Goal: Communication & Community: Answer question/provide support

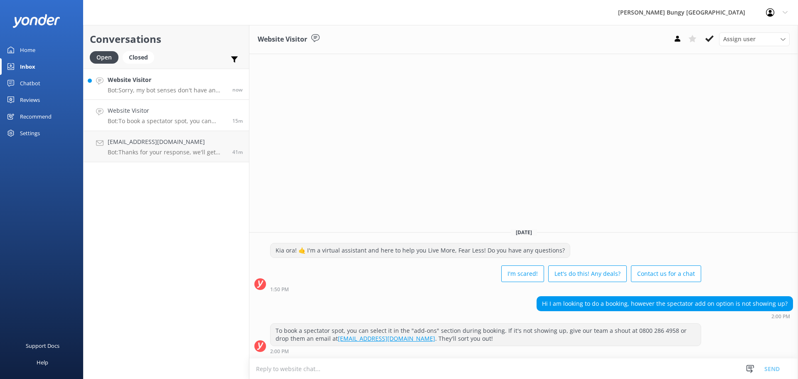
click at [158, 83] on h4 "Website Visitor" at bounding box center [167, 79] width 118 height 9
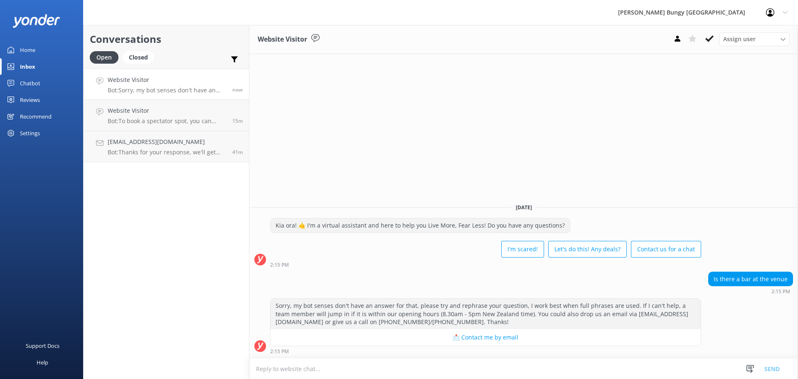
click at [361, 368] on textarea at bounding box center [523, 368] width 549 height 20
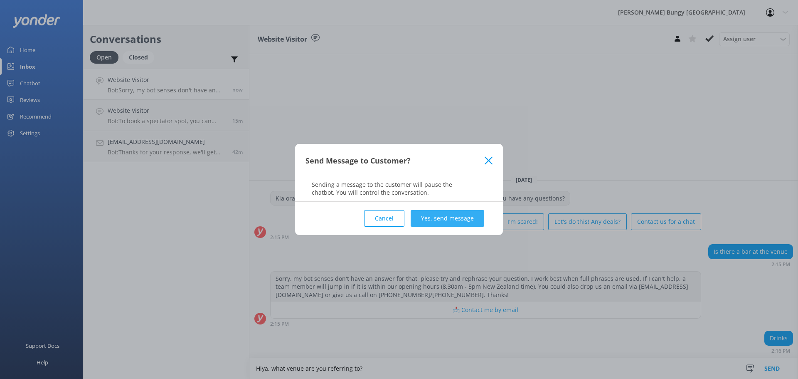
type textarea "Hiya, what venue are you referring to?"
click at [464, 215] on button "Yes, send message" at bounding box center [448, 218] width 74 height 17
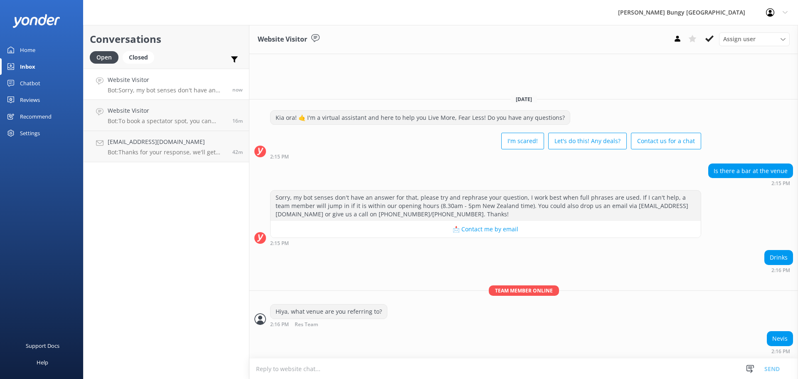
click at [416, 371] on textarea at bounding box center [523, 368] width 549 height 20
click at [262, 370] on textarea "No there isn't a bar at the [GEOGRAPHIC_DATA] unfortunately" at bounding box center [523, 368] width 549 height 21
click at [366, 362] on textarea "No, there isn't a bar at the Nevis unfortunately" at bounding box center [523, 368] width 549 height 21
click at [264, 367] on textarea "No, there isn't a bar at the [GEOGRAPHIC_DATA]" at bounding box center [523, 368] width 549 height 21
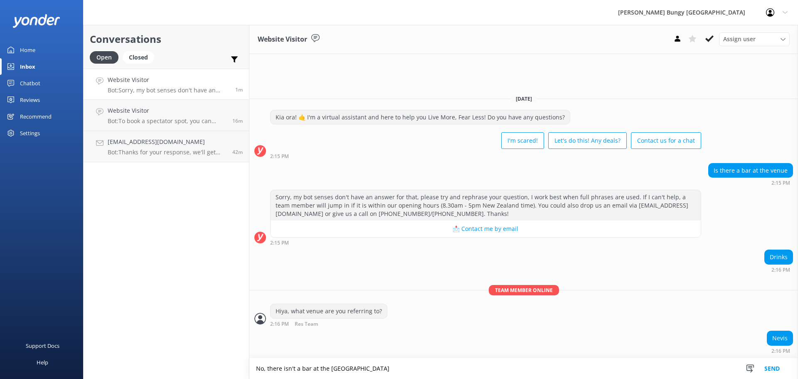
click at [264, 366] on textarea "No, there isn't a bar at the [GEOGRAPHIC_DATA]" at bounding box center [523, 368] width 549 height 21
click at [262, 368] on textarea ",No there isn't a bar at the [GEOGRAPHIC_DATA]" at bounding box center [523, 368] width 549 height 21
drag, startPoint x: 266, startPoint y: 367, endPoint x: 238, endPoint y: 367, distance: 27.9
click at [238, 367] on div "Conversations Open Closed Important Assigned to me Unassigned Website Visitor B…" at bounding box center [440, 202] width 715 height 354
paste textarea "unfortunately"
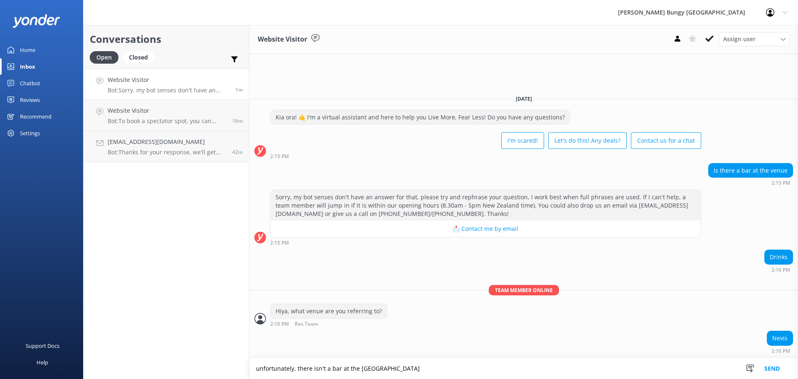
click at [258, 367] on textarea "unfortunately, there isn't a bar at the [GEOGRAPHIC_DATA]" at bounding box center [523, 368] width 549 height 21
type textarea "Unfortunately, there isn't a bar at the [GEOGRAPHIC_DATA]"
click at [782, 375] on button "Send" at bounding box center [771, 368] width 31 height 21
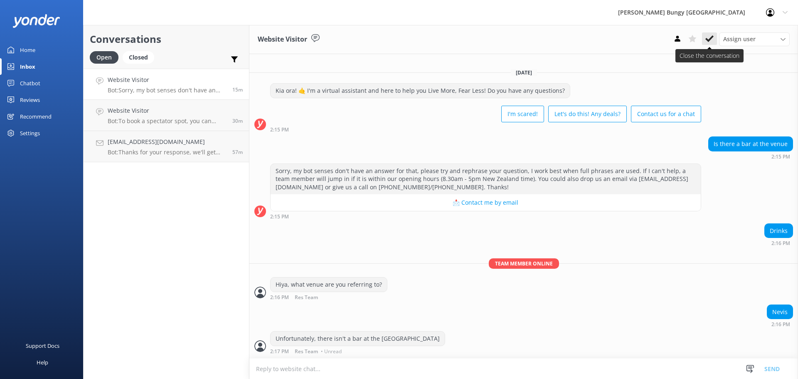
click at [704, 37] on button at bounding box center [709, 38] width 15 height 12
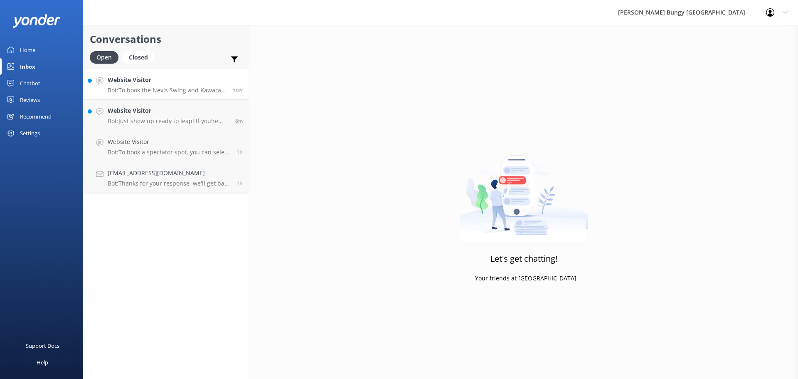
click at [126, 93] on p "Bot: To book the Nevis Swing and Kawarau Bungy combo, you'll need to book indiv…" at bounding box center [167, 89] width 118 height 7
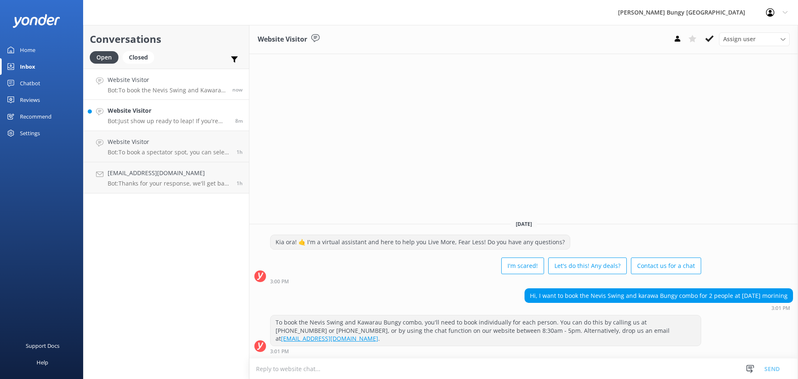
click at [223, 113] on h4 "Website Visitor" at bounding box center [168, 110] width 121 height 9
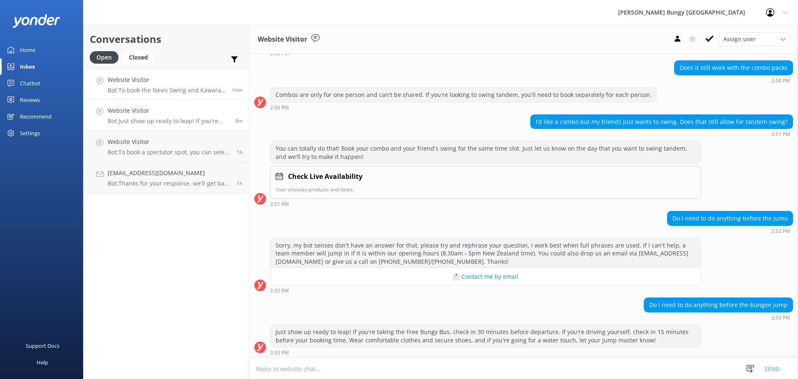
scroll to position [132, 0]
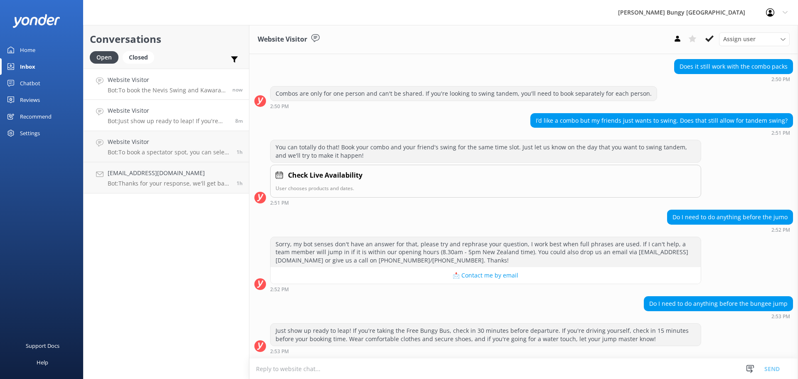
click at [168, 71] on link "Website Visitor Bot: To book the Nevis Swing and Kawarau Bungy combo, you'll ne…" at bounding box center [166, 84] width 165 height 31
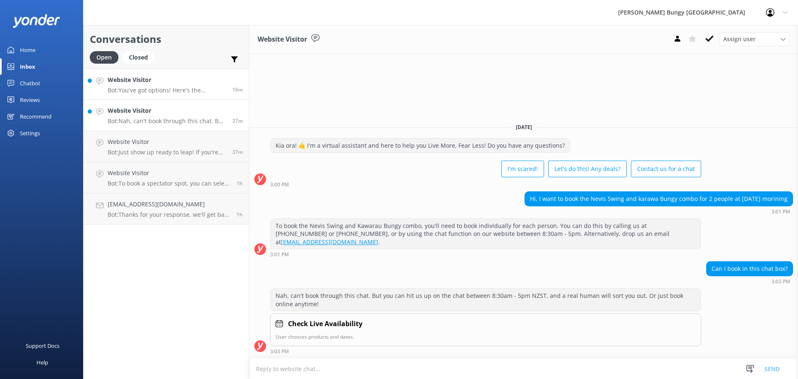
click at [169, 89] on p "Bot: You've got options! Here's the lowdown: - **Queenstown Reservations Office…" at bounding box center [167, 89] width 118 height 7
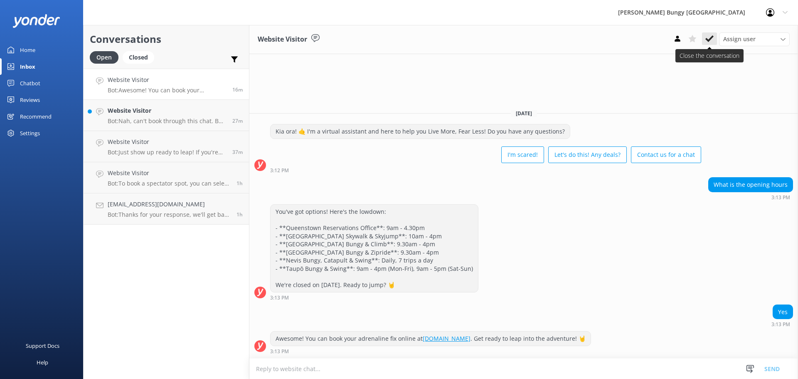
click at [704, 41] on button at bounding box center [709, 38] width 15 height 12
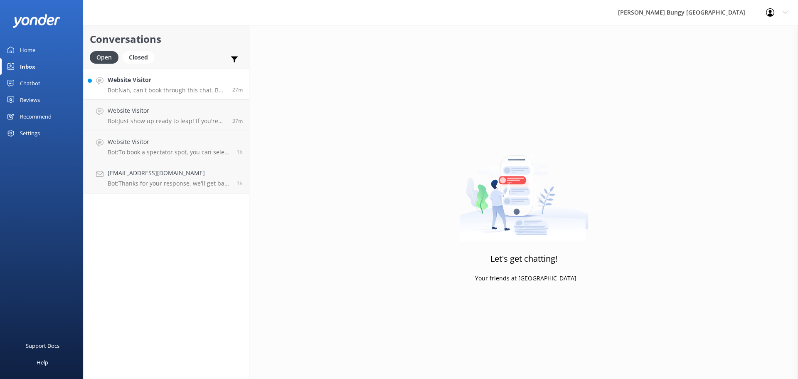
click at [152, 84] on h4 "Website Visitor" at bounding box center [167, 79] width 118 height 9
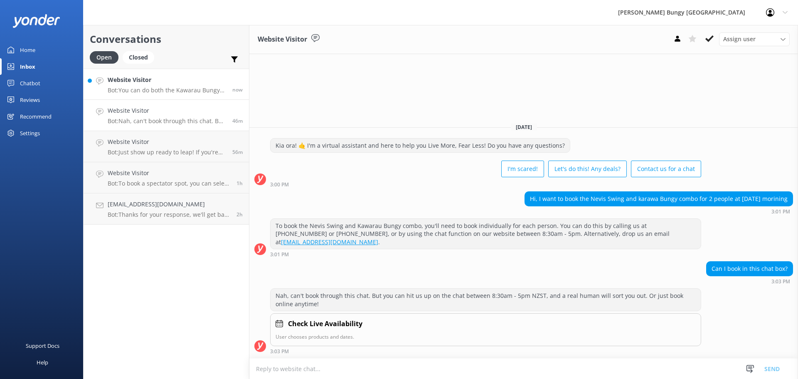
click at [158, 79] on h4 "Website Visitor" at bounding box center [167, 79] width 118 height 9
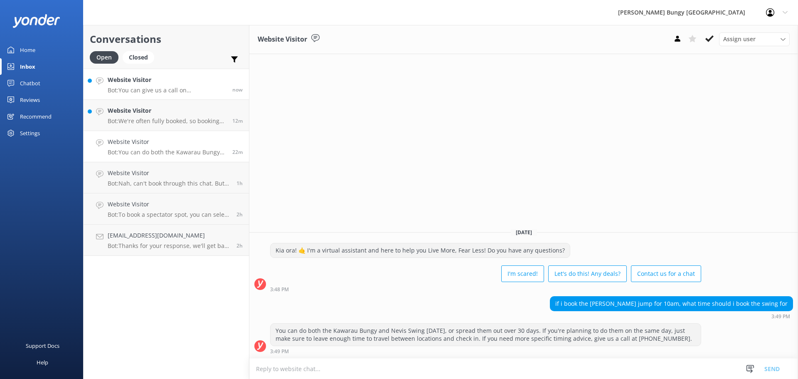
click at [217, 89] on p "Bot: You can give us a call on [PHONE_NUMBER] or [PHONE_NUMBER] to chat with a …" at bounding box center [167, 89] width 118 height 7
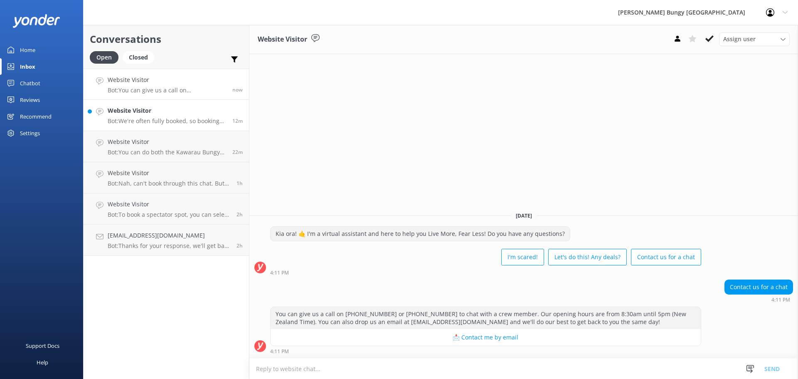
click at [142, 120] on p "Bot: We're often fully booked, so booking in advance is your best bet to snag y…" at bounding box center [167, 120] width 118 height 7
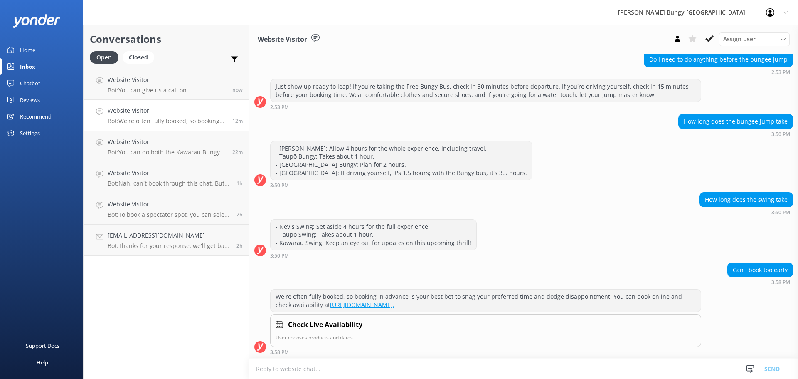
scroll to position [377, 0]
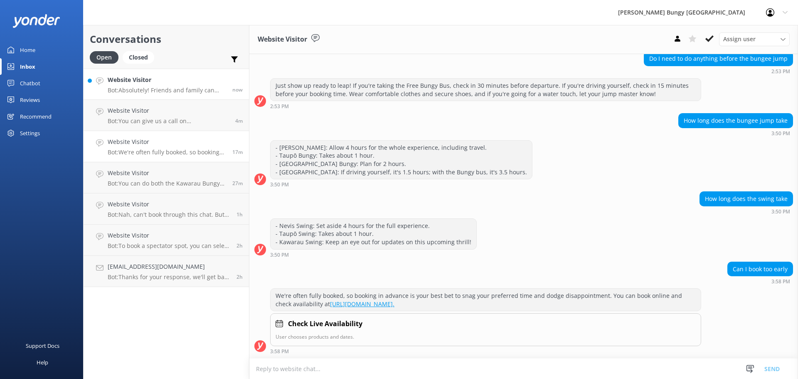
click at [208, 74] on link "Website Visitor Bot: Absolutely! Friends and family can come and watch you jump…" at bounding box center [166, 84] width 165 height 31
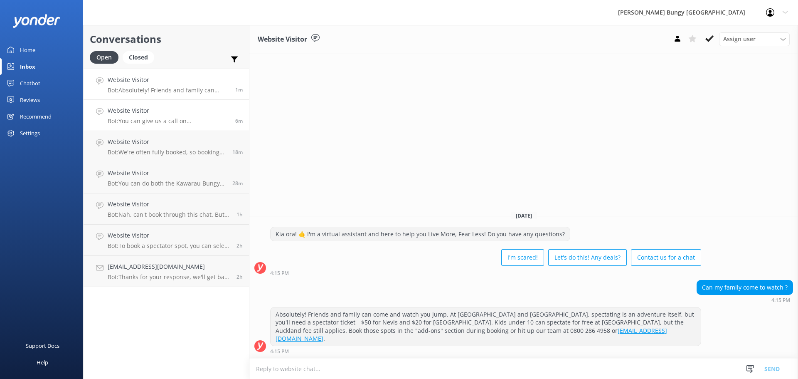
click at [152, 122] on p "Bot: You can give us a call on [PHONE_NUMBER] or [PHONE_NUMBER] to chat with a …" at bounding box center [168, 120] width 121 height 7
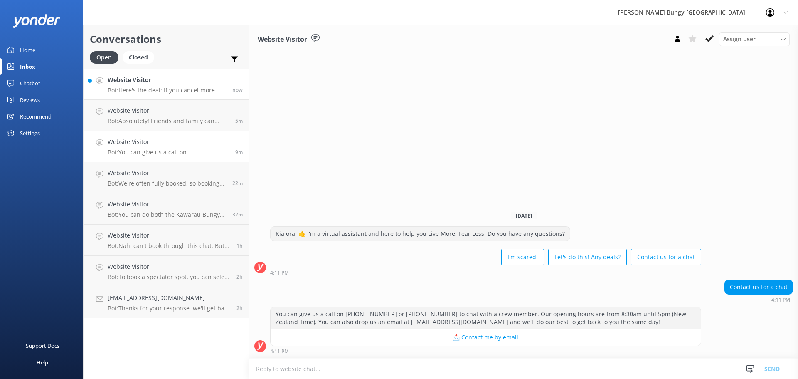
click at [164, 77] on h4 "Website Visitor" at bounding box center [167, 79] width 118 height 9
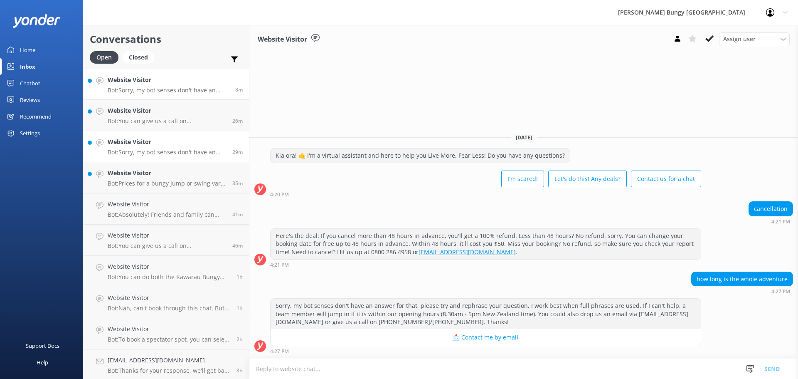
click at [205, 84] on h4 "Website Visitor" at bounding box center [168, 79] width 121 height 9
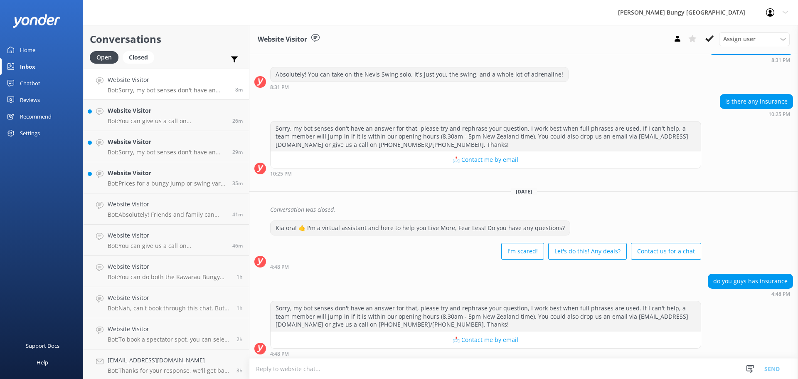
scroll to position [261, 0]
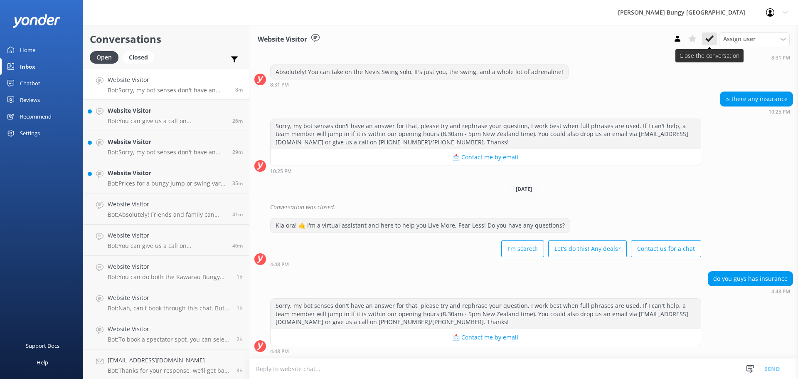
click at [709, 39] on use at bounding box center [709, 38] width 8 height 7
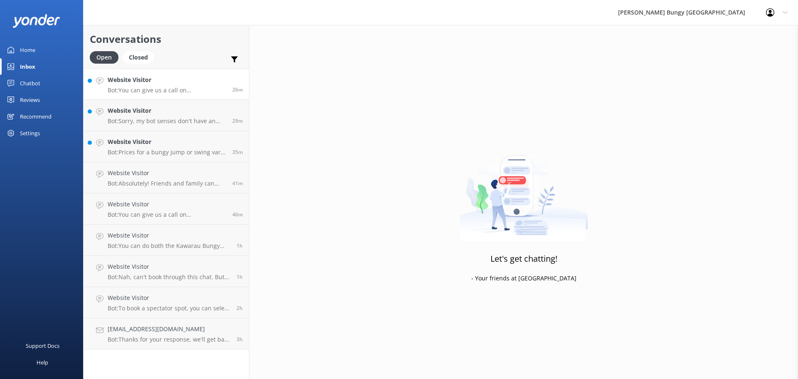
click at [191, 85] on div "Website Visitor Bot: You can give us a call on [PHONE_NUMBER] or [PHONE_NUMBER]…" at bounding box center [167, 84] width 118 height 18
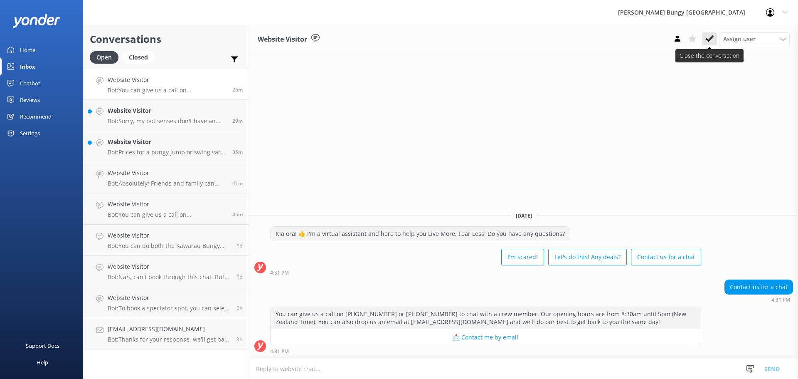
click at [704, 35] on button at bounding box center [709, 38] width 15 height 12
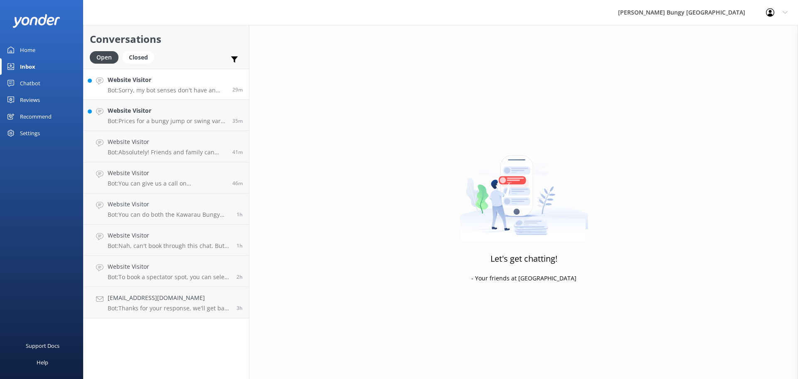
click at [191, 84] on h4 "Website Visitor" at bounding box center [167, 79] width 118 height 9
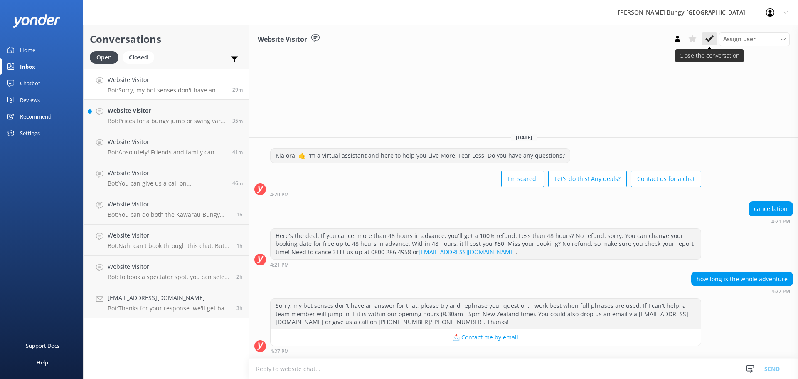
click at [707, 40] on use at bounding box center [709, 38] width 8 height 7
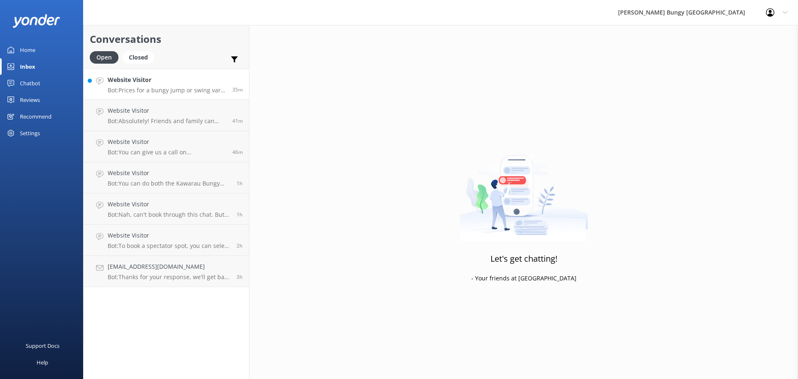
click at [197, 87] on p "Bot: Prices for a bungy jump or swing vary depending on the location and thrill…" at bounding box center [167, 89] width 118 height 7
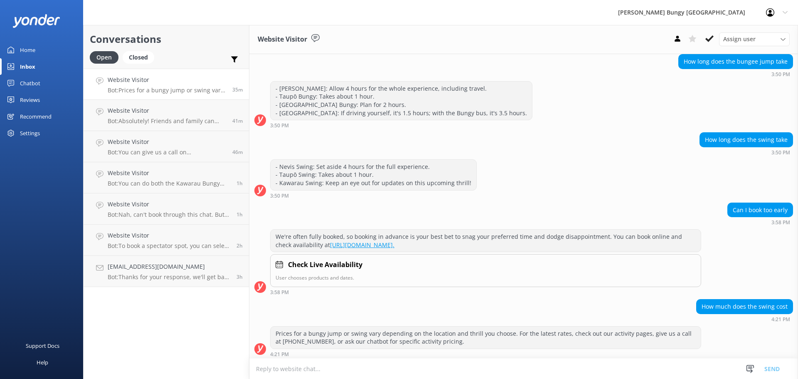
scroll to position [438, 0]
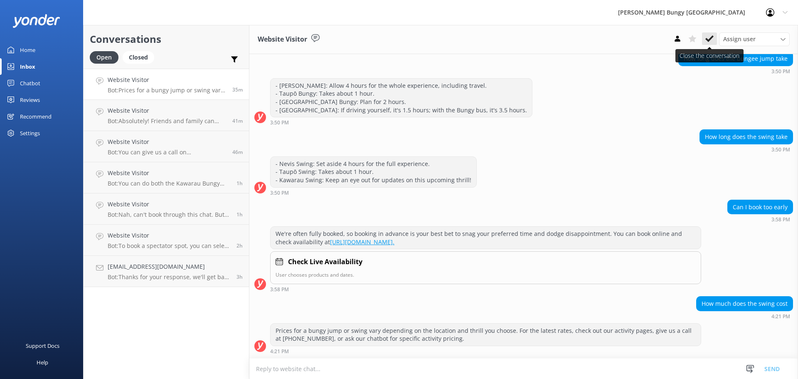
click at [711, 41] on icon at bounding box center [709, 38] width 8 height 8
